Goal: Transaction & Acquisition: Purchase product/service

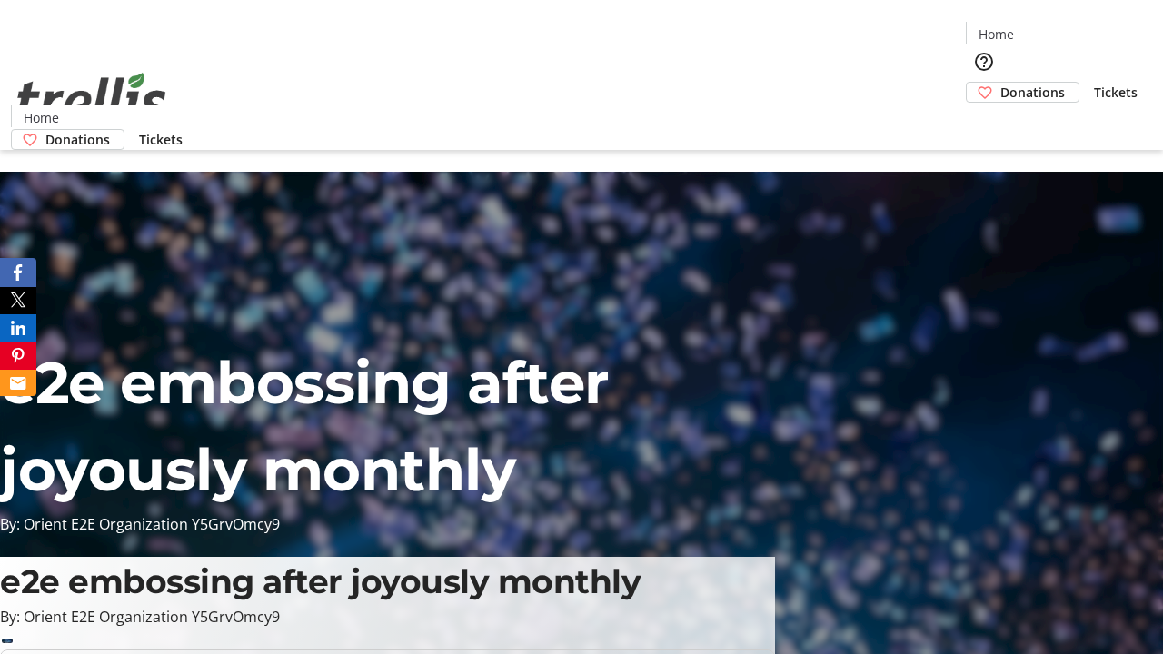
click at [1001, 83] on span "Donations" at bounding box center [1033, 92] width 65 height 19
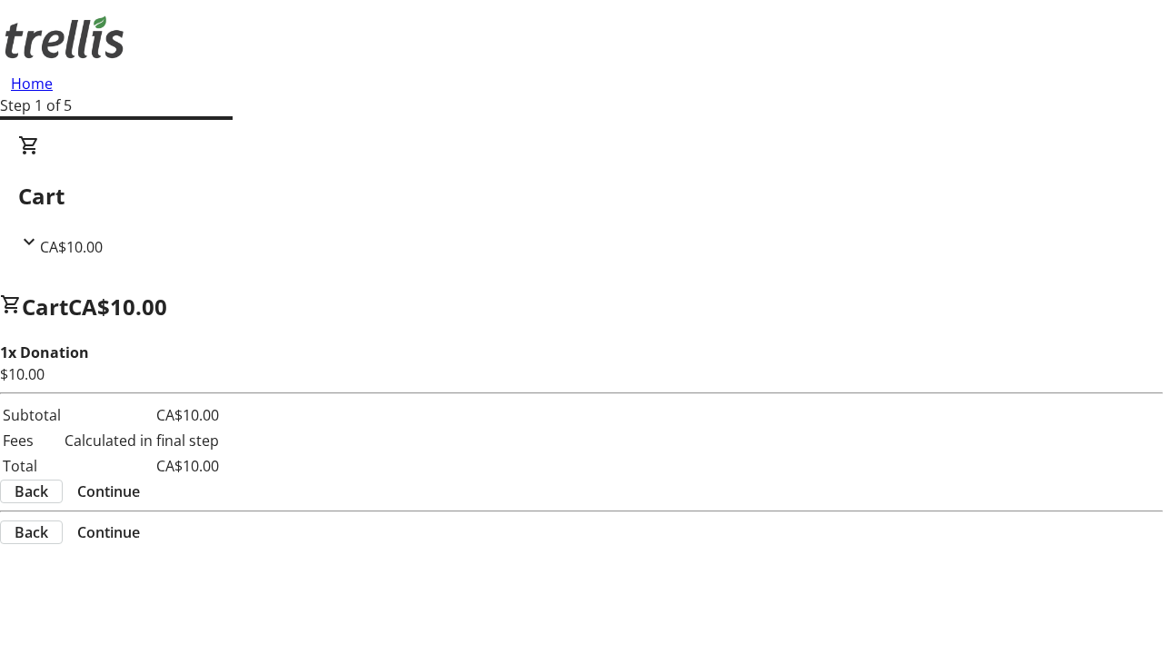
select select "CA"
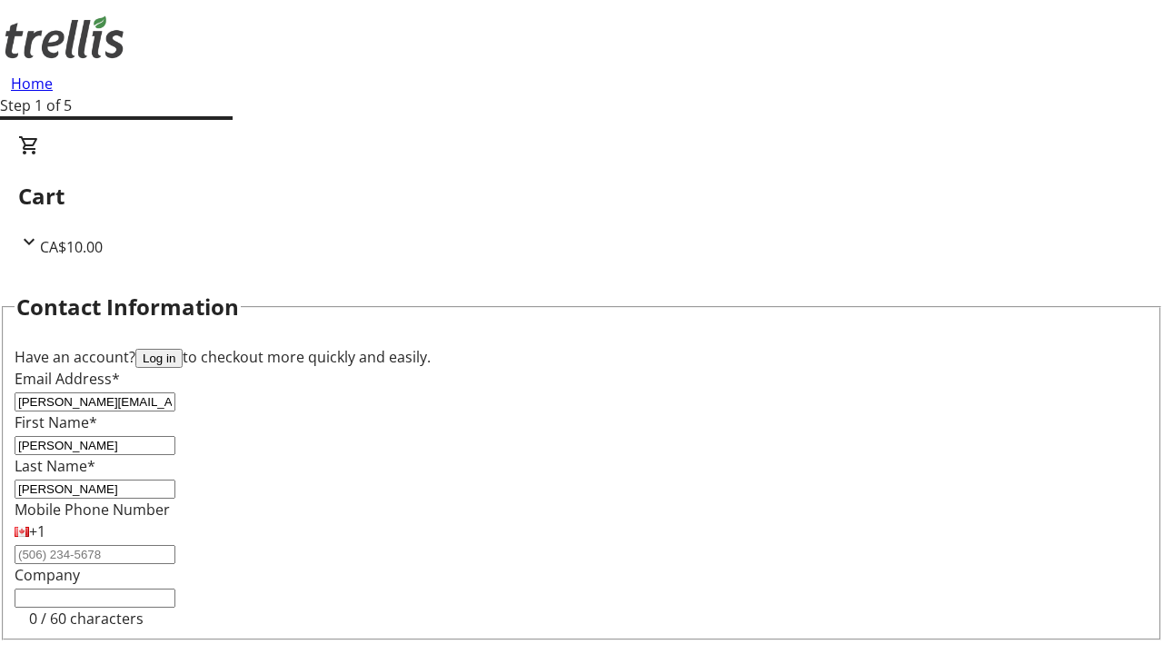
type input "Kelowna"
select select "BC"
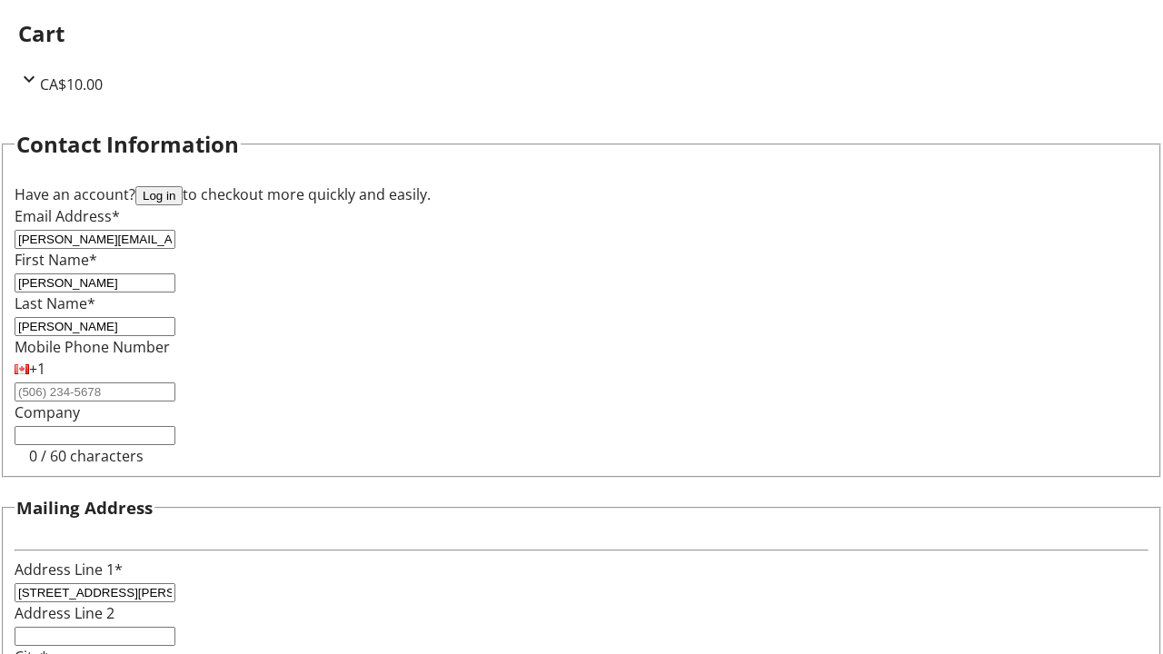
type input "Kelowna"
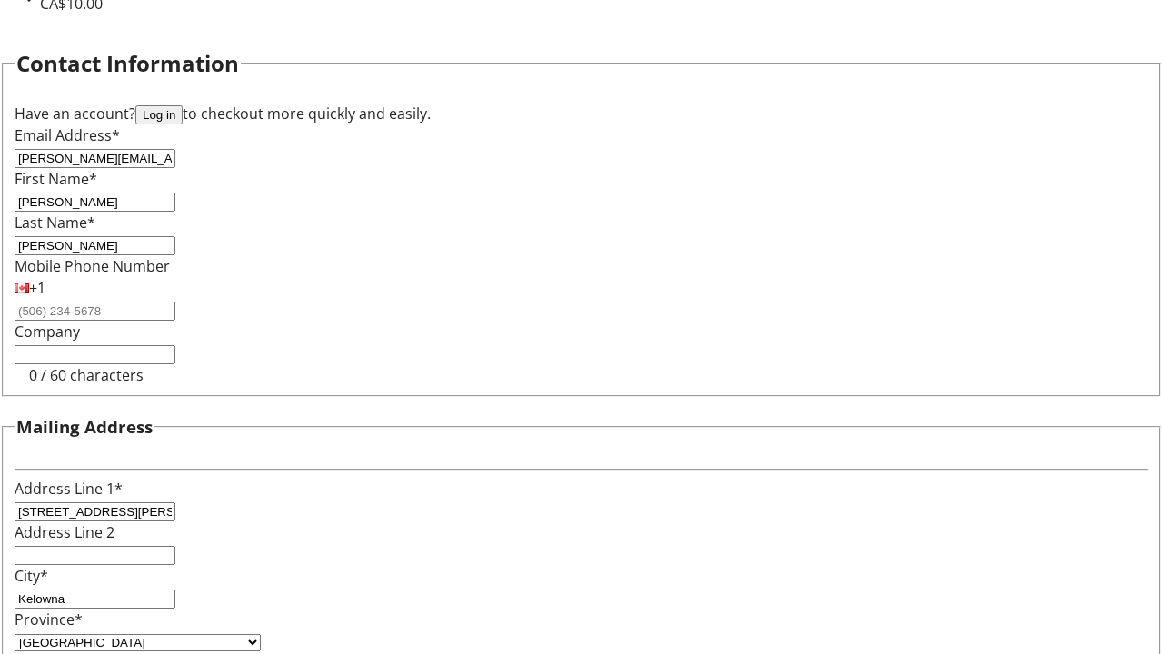
type input "V1Y 0C2"
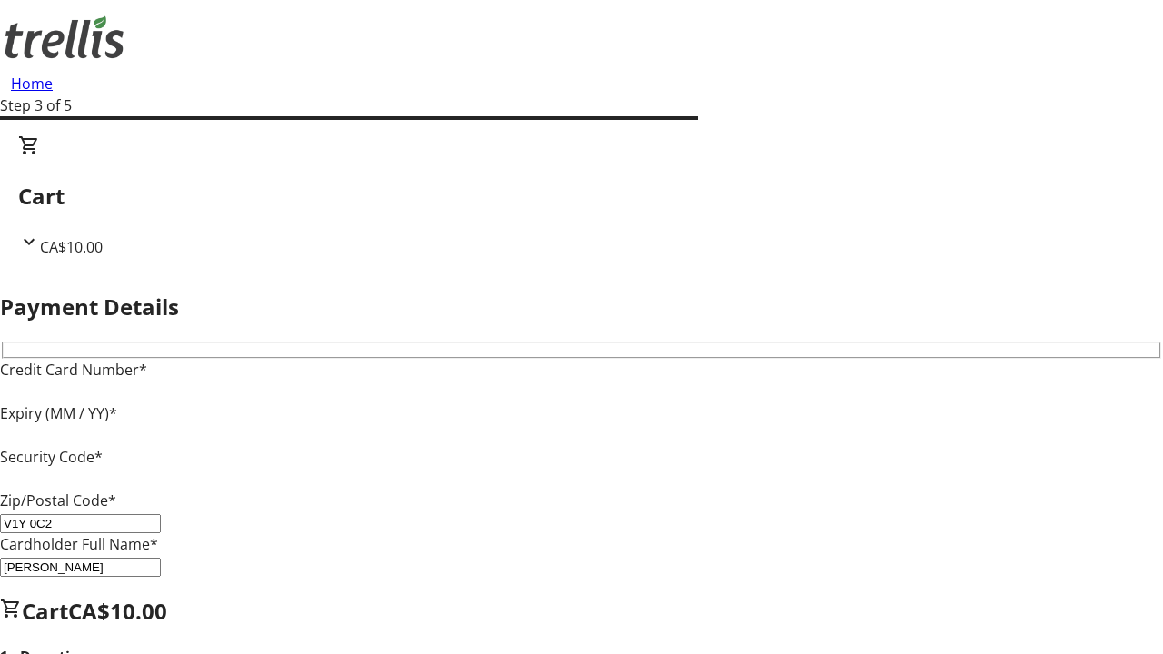
type input "V1Y 0C2"
